Goal: Navigation & Orientation: Find specific page/section

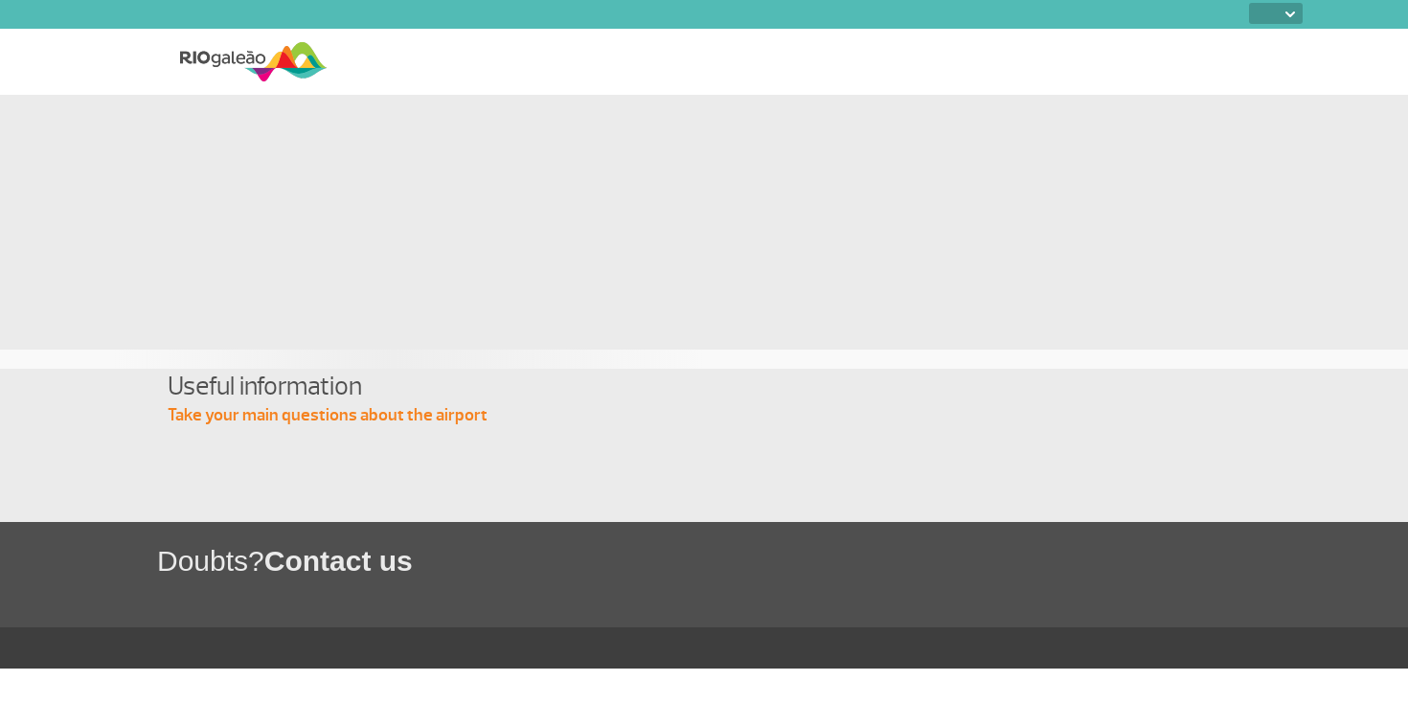
select select
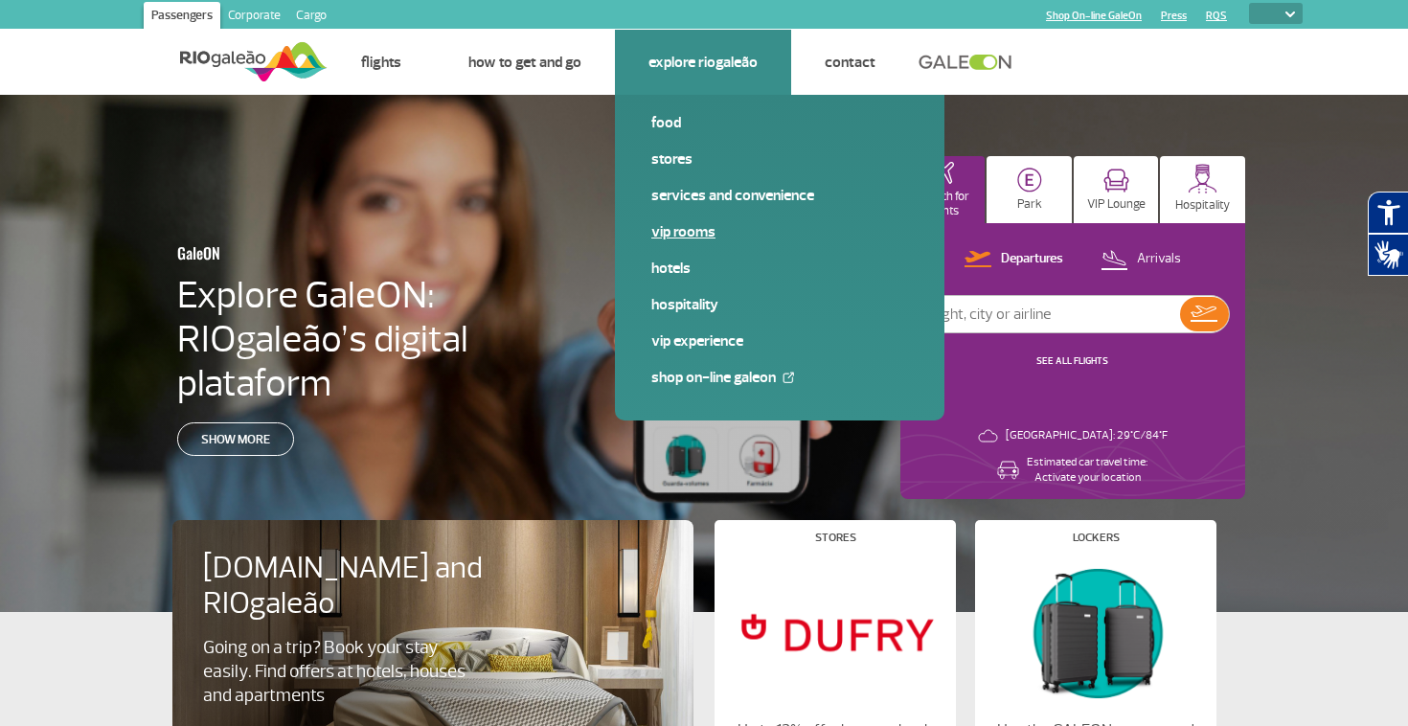
click at [688, 225] on link "VIP Rooms" at bounding box center [779, 231] width 257 height 21
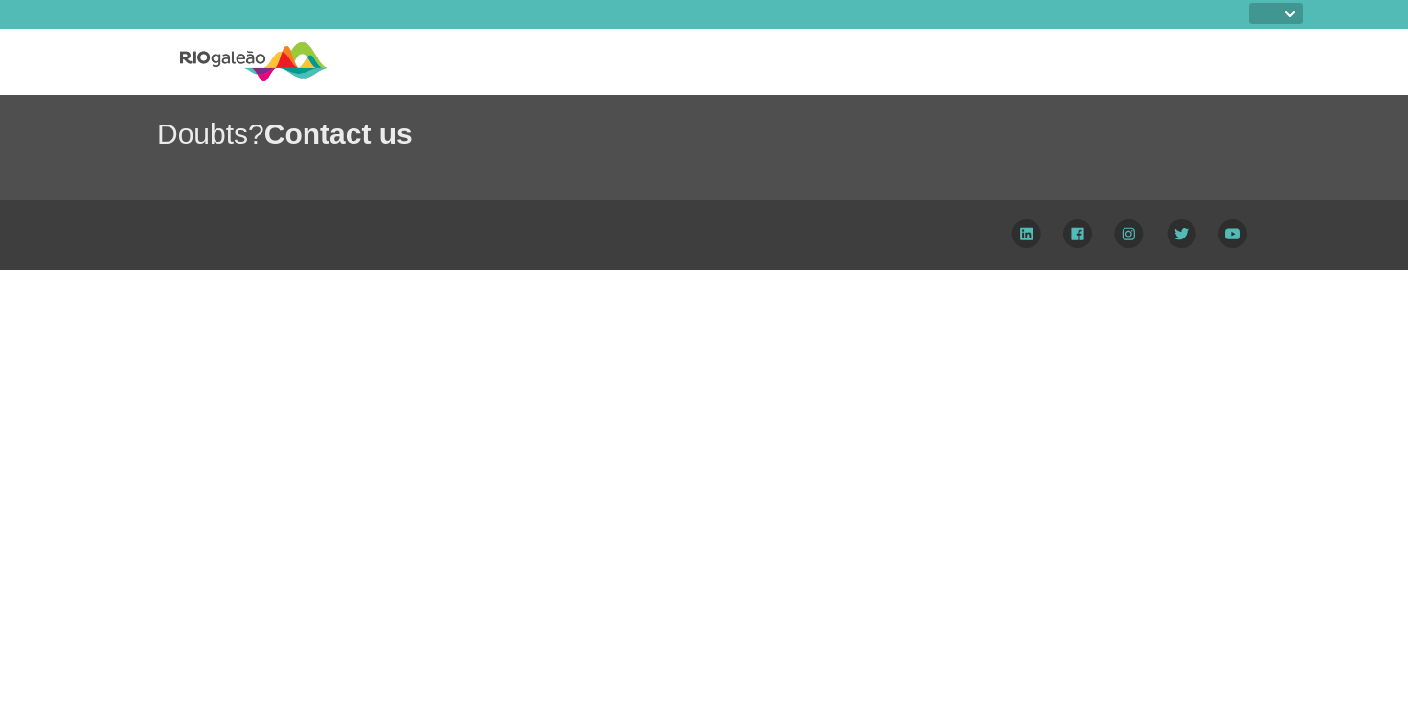
select select
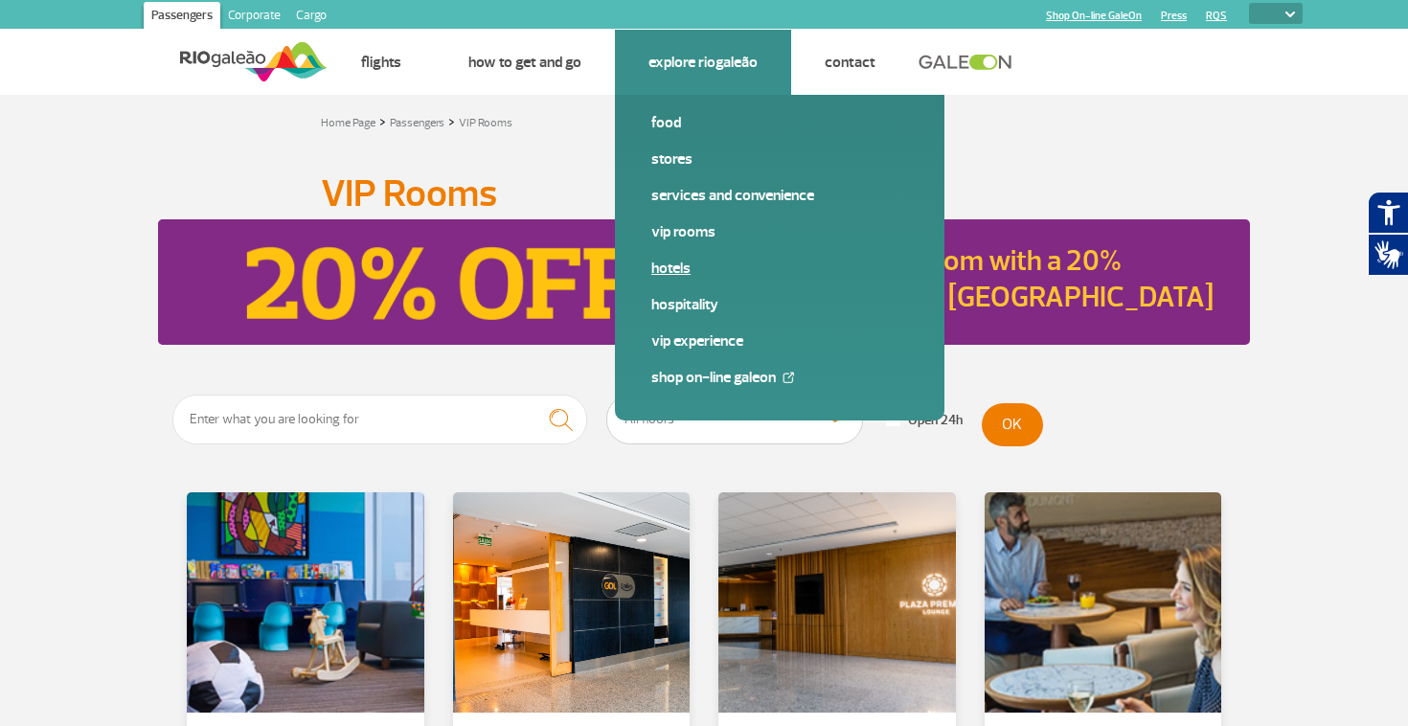
click at [678, 276] on link "Hotels" at bounding box center [779, 268] width 257 height 21
click at [693, 311] on link "Hospitality" at bounding box center [779, 304] width 257 height 21
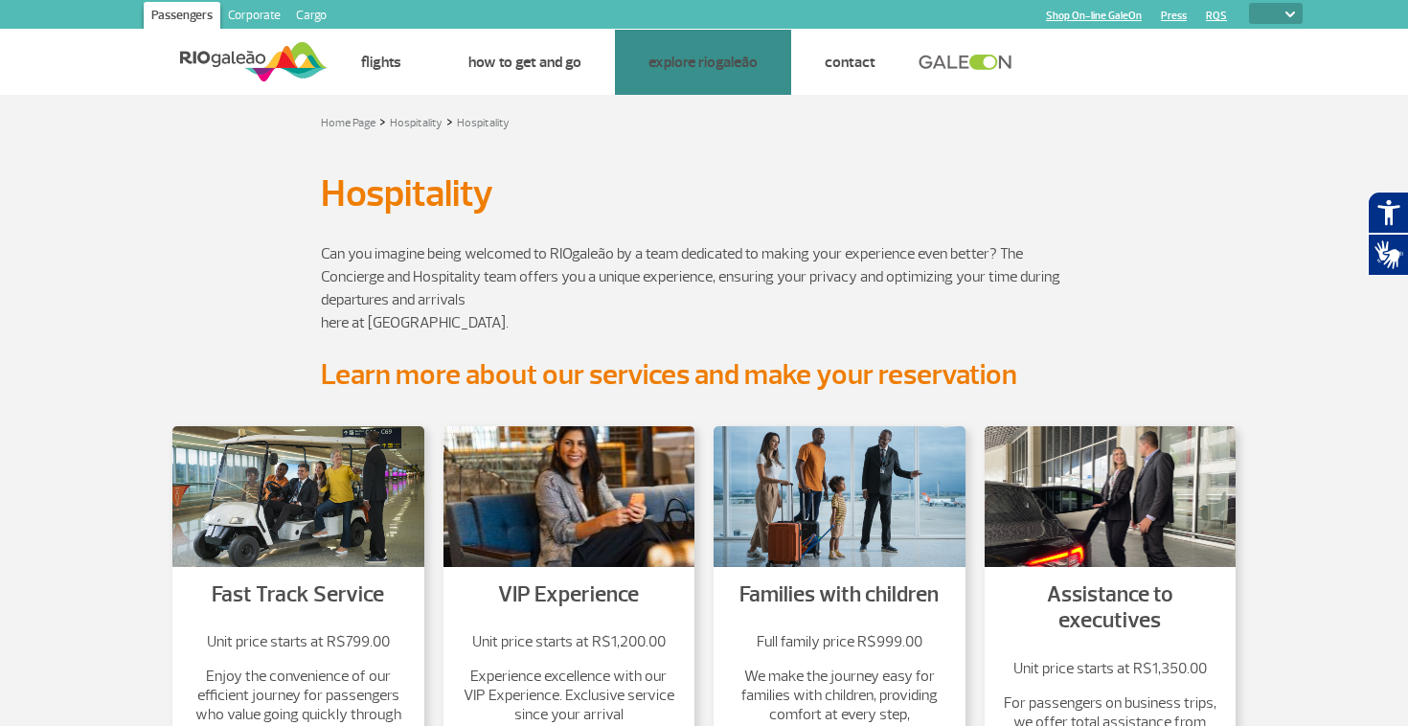
click at [543, 313] on p "Can you imagine being welcomed to RIOgaleão by a team dedicated to making your …" at bounding box center [704, 288] width 766 height 92
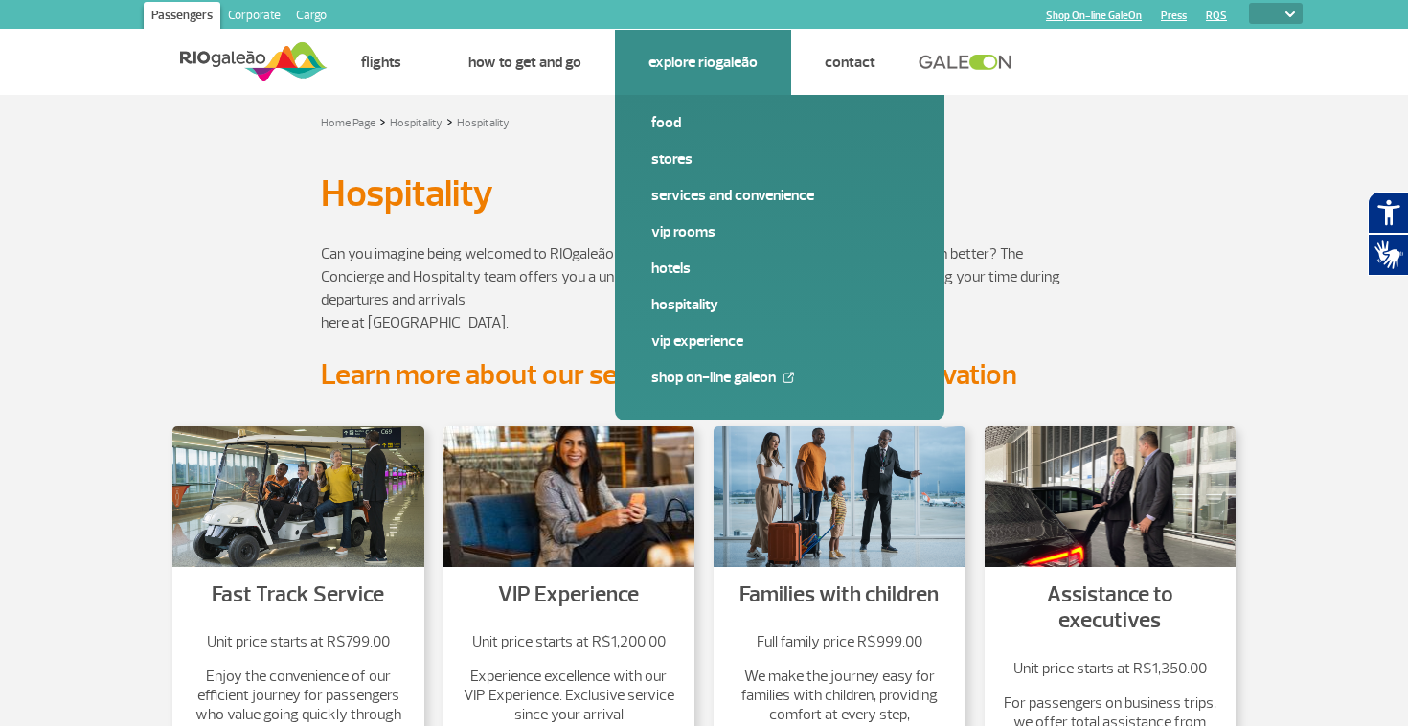
click at [667, 222] on link "VIP Rooms" at bounding box center [779, 231] width 257 height 21
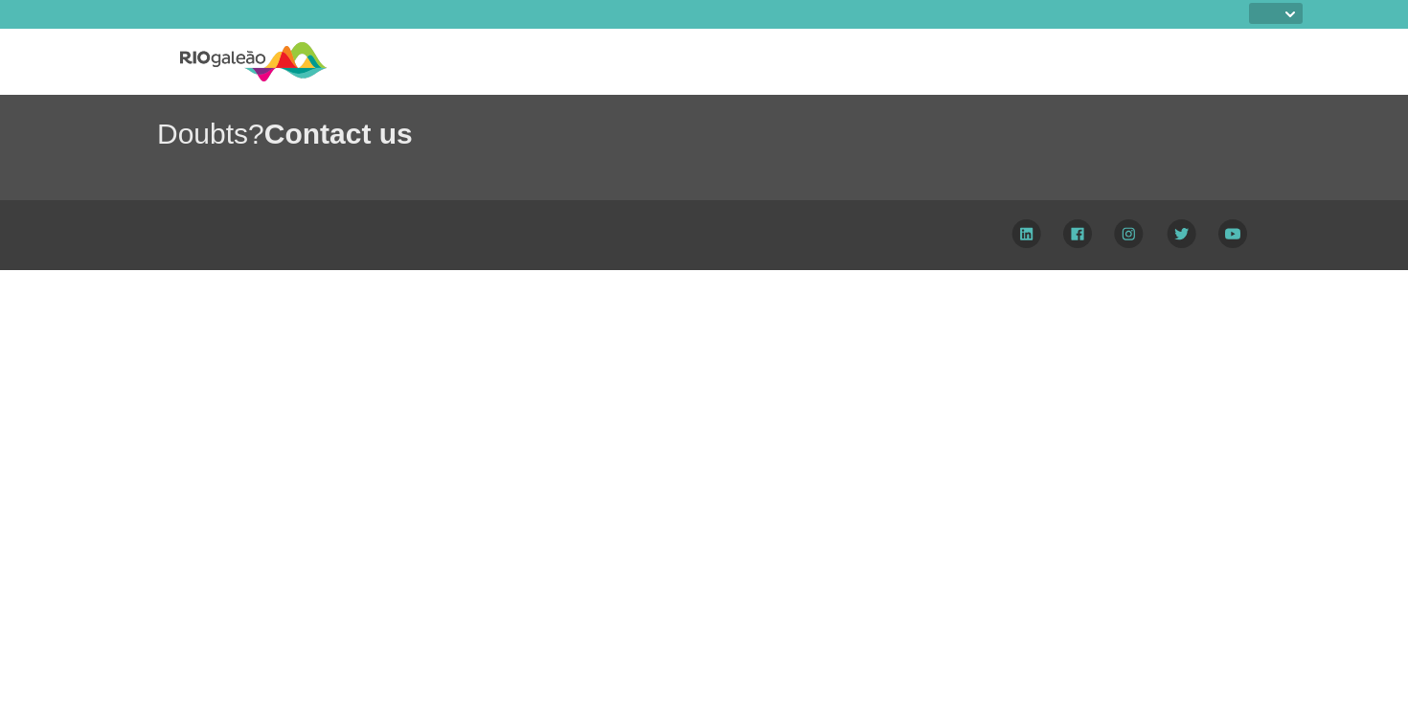
select select
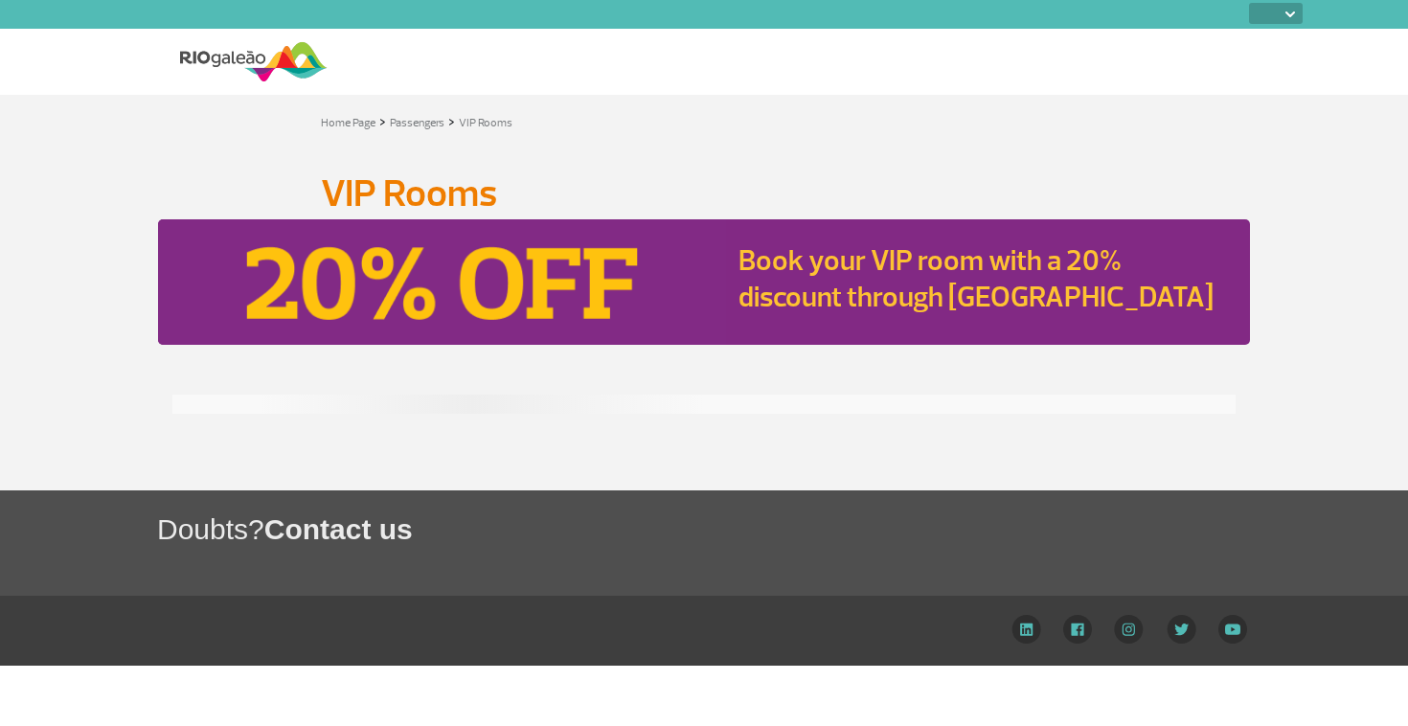
select select
